Goal: Task Accomplishment & Management: Complete application form

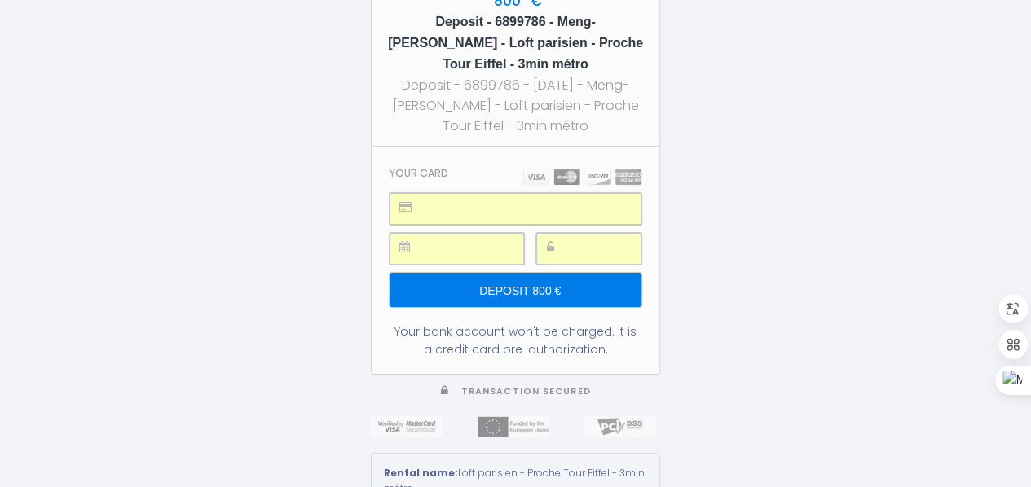
click at [598, 273] on input "Deposit 800 €" at bounding box center [515, 290] width 252 height 34
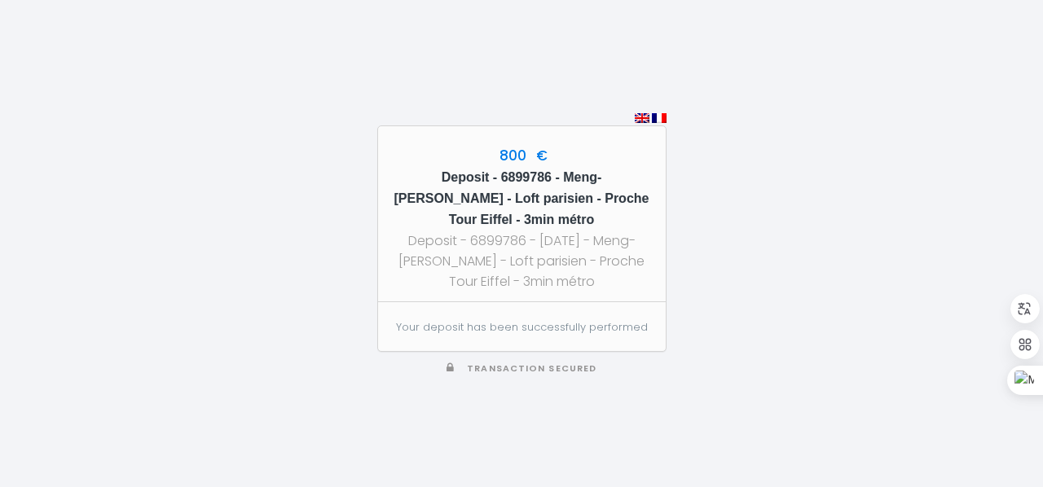
click at [731, 56] on div "800 € Deposit - 6899786 - Meng-[PERSON_NAME] - Loft parisien - Proche Tour Eiff…" at bounding box center [521, 243] width 1043 height 487
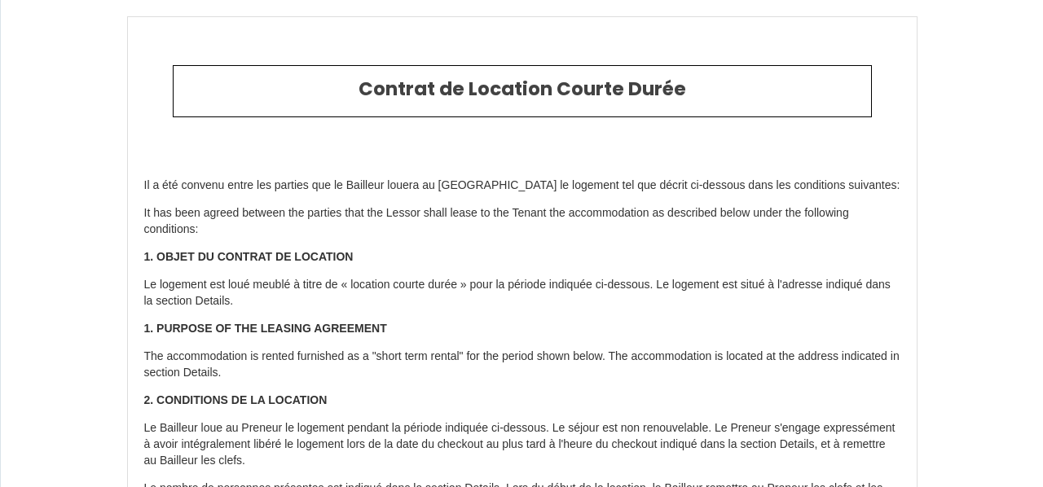
type input "6899786"
type input "Loft parisien - Proche Tour Eiffel - 3min métro"
type input "[STREET_ADDRESS][PERSON_NAME]"
type input "75015"
type input "[GEOGRAPHIC_DATA]"
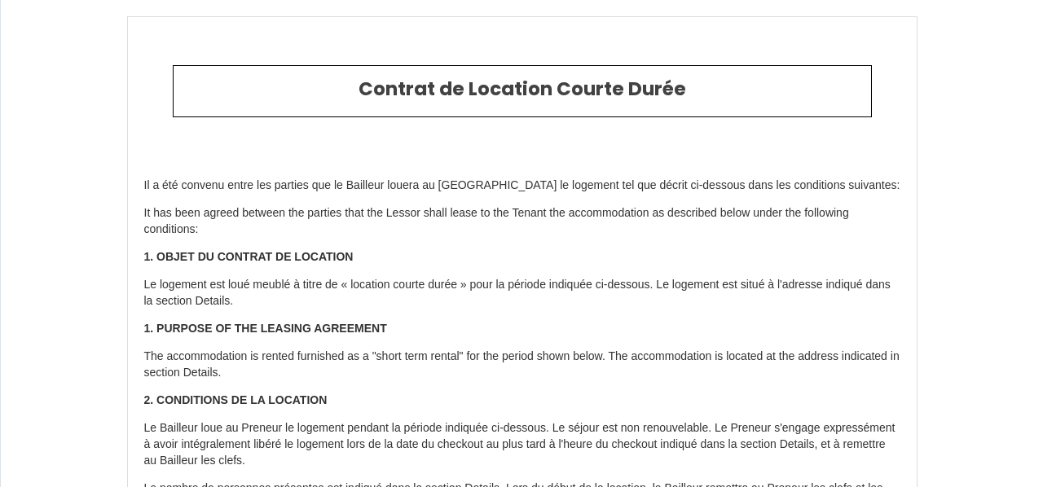
type input "[GEOGRAPHIC_DATA]"
type input "[DATE]"
type input "3"
type input "0"
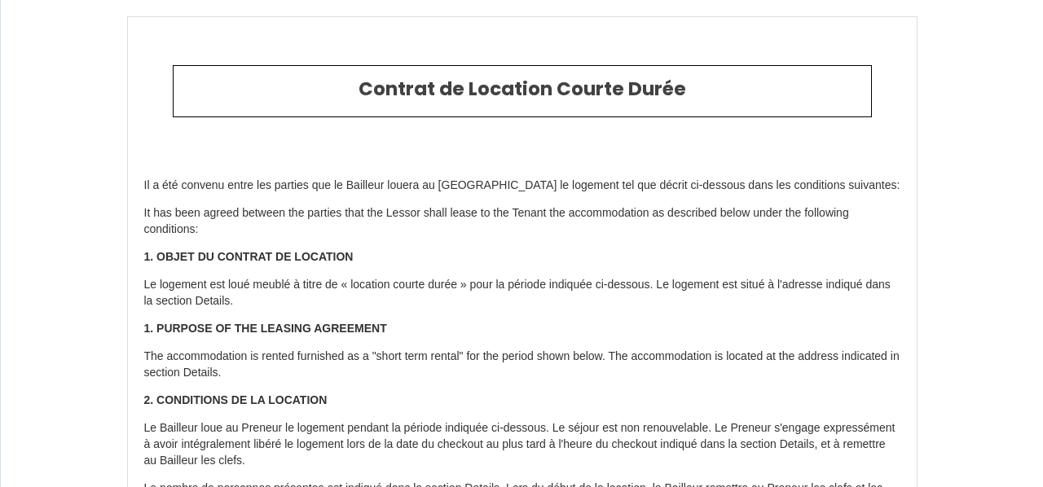
type input "800"
type input "1388.42"
type input "SCI"
type input "[PERSON_NAME] 2"
type input "[STREET_ADDRESS]"
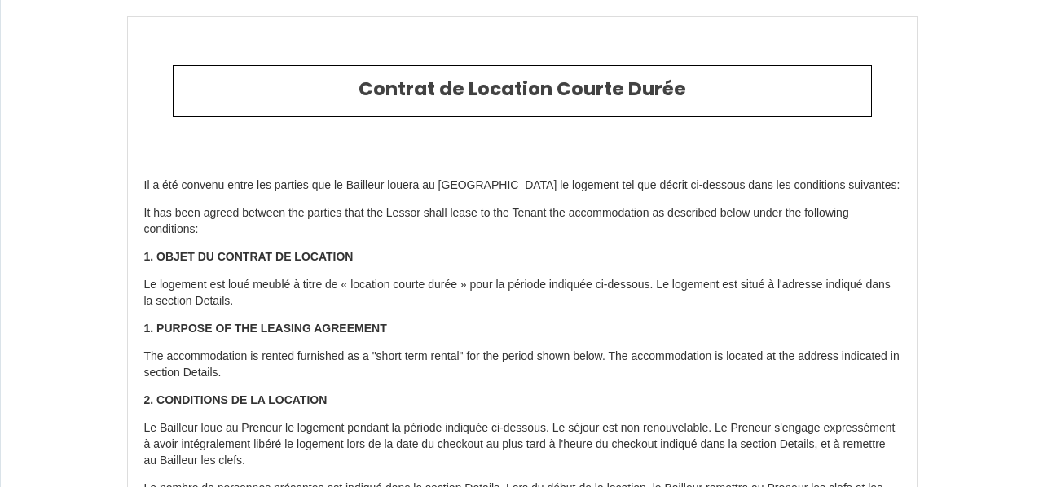
type input "75019"
type input "[GEOGRAPHIC_DATA]"
type input "[EMAIL_ADDRESS][DOMAIN_NAME]"
type input "Meng-Hsien"
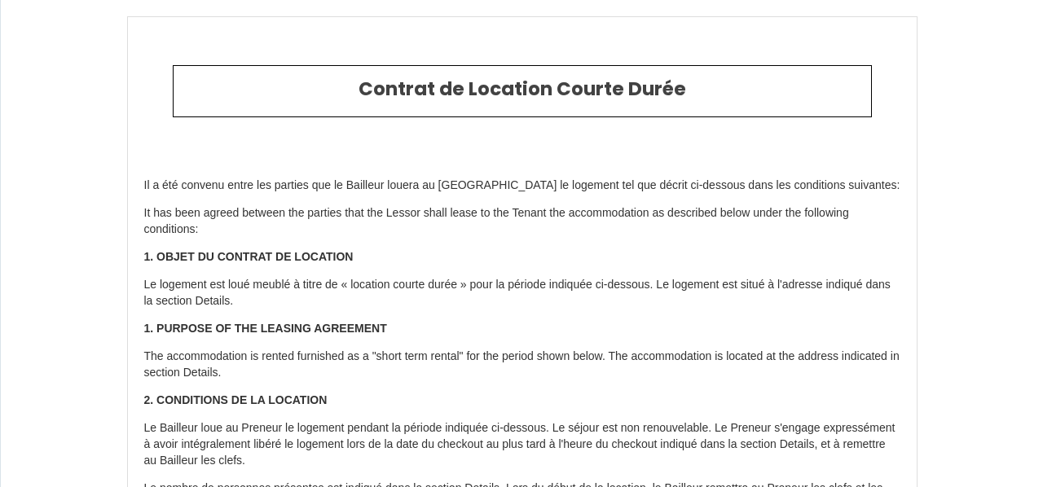
type input "[PERSON_NAME]"
type input "10F. [STREET_ADDRESS]"
type input "11075"
type input "[GEOGRAPHIC_DATA]"
select select "TW"
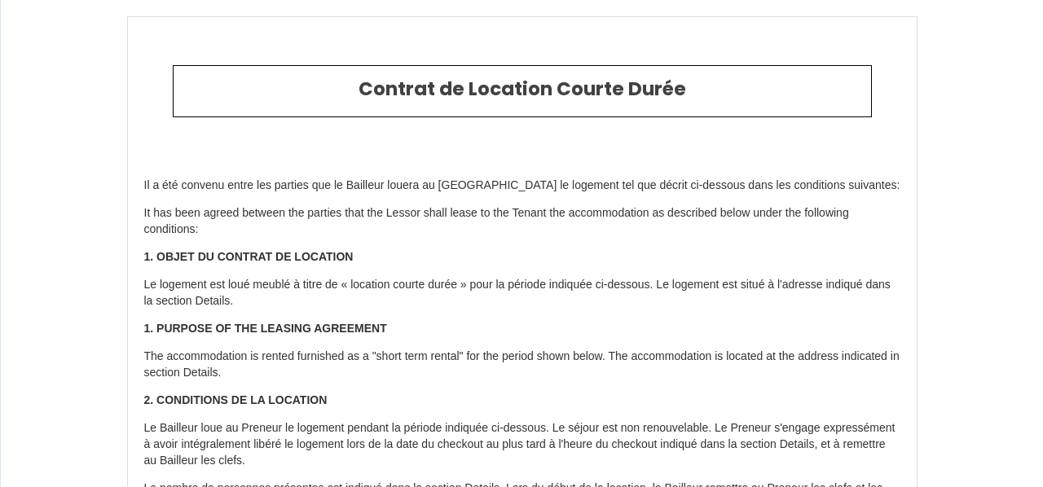
type input "[EMAIL_ADDRESS][DOMAIN_NAME]"
type input "[PHONE_NUMBER]"
